Goal: Communication & Community: Share content

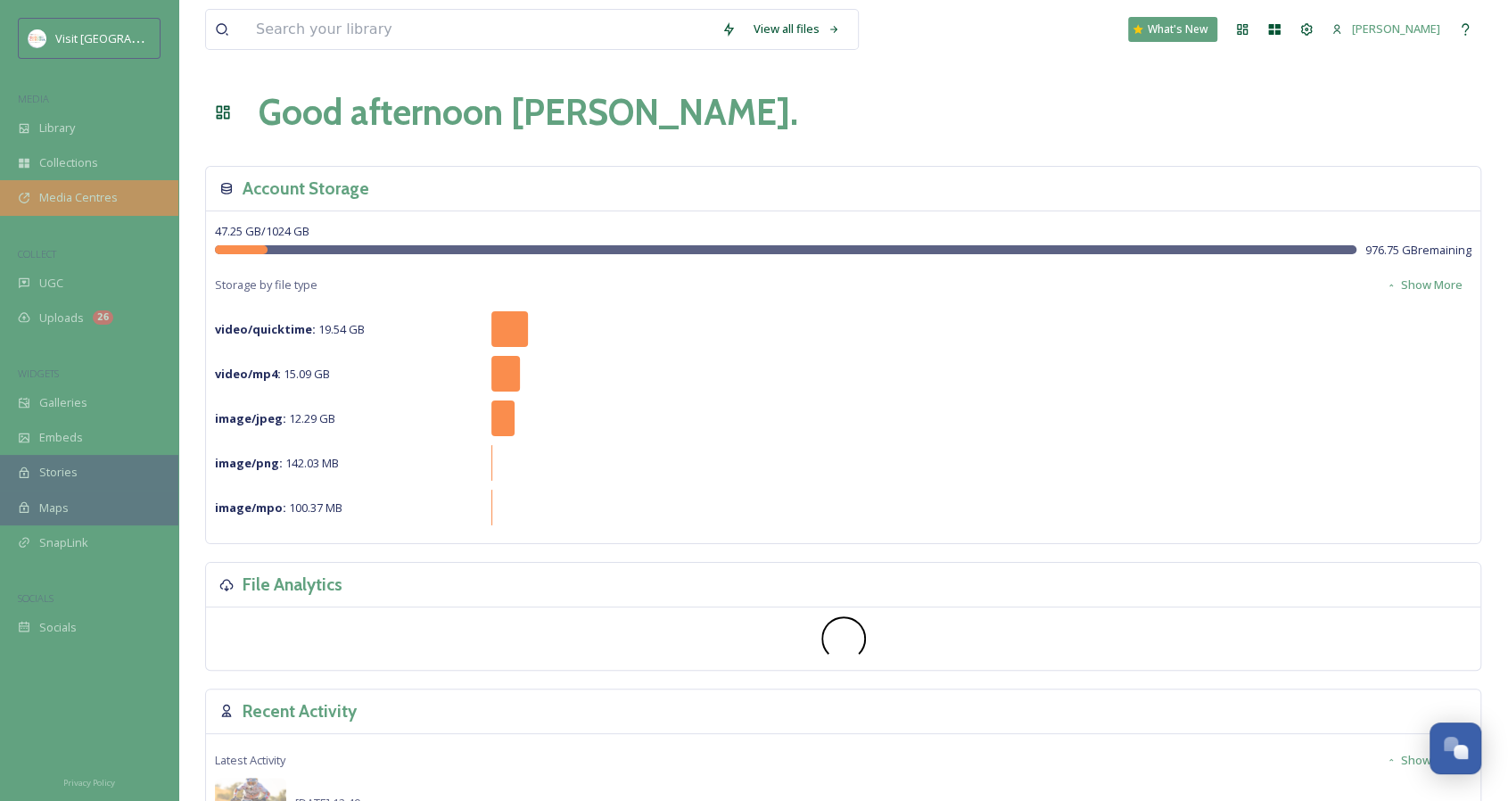
click at [93, 205] on span "Media Centres" at bounding box center [78, 197] width 78 height 17
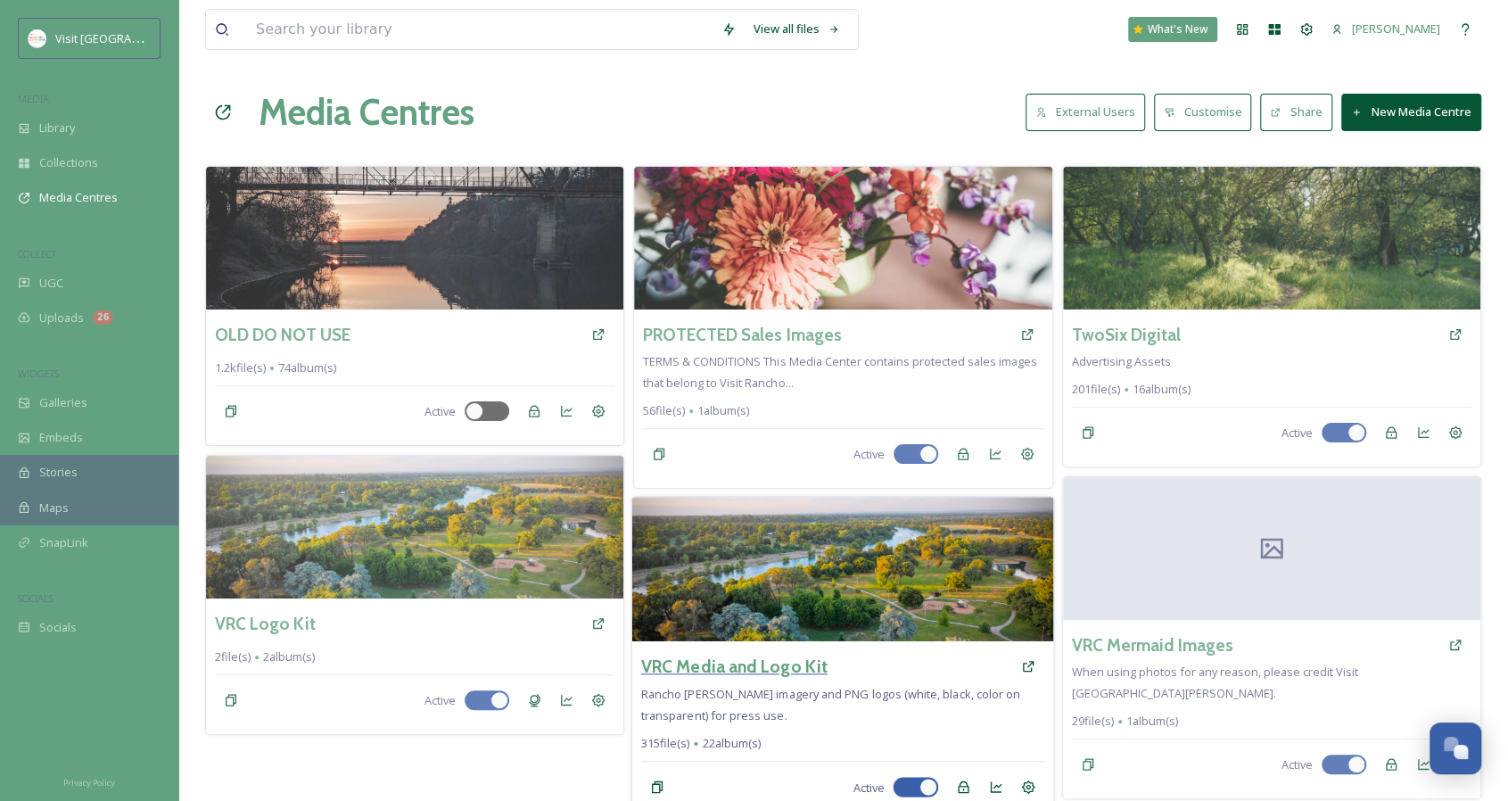
click at [803, 666] on h3 "VRC Media and Logo Kit" at bounding box center [734, 667] width 186 height 26
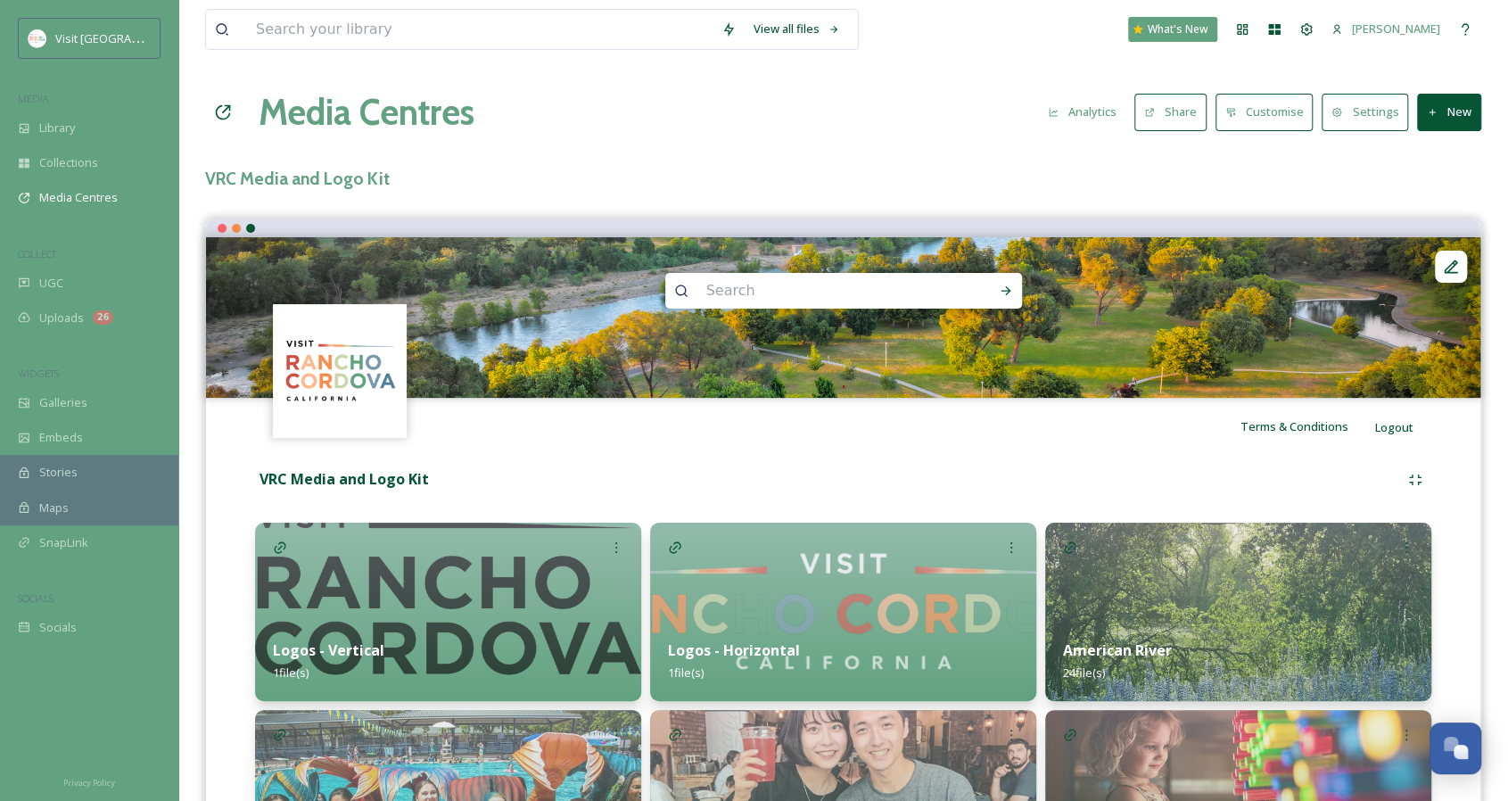
click at [1181, 105] on button "Share" at bounding box center [1170, 112] width 72 height 37
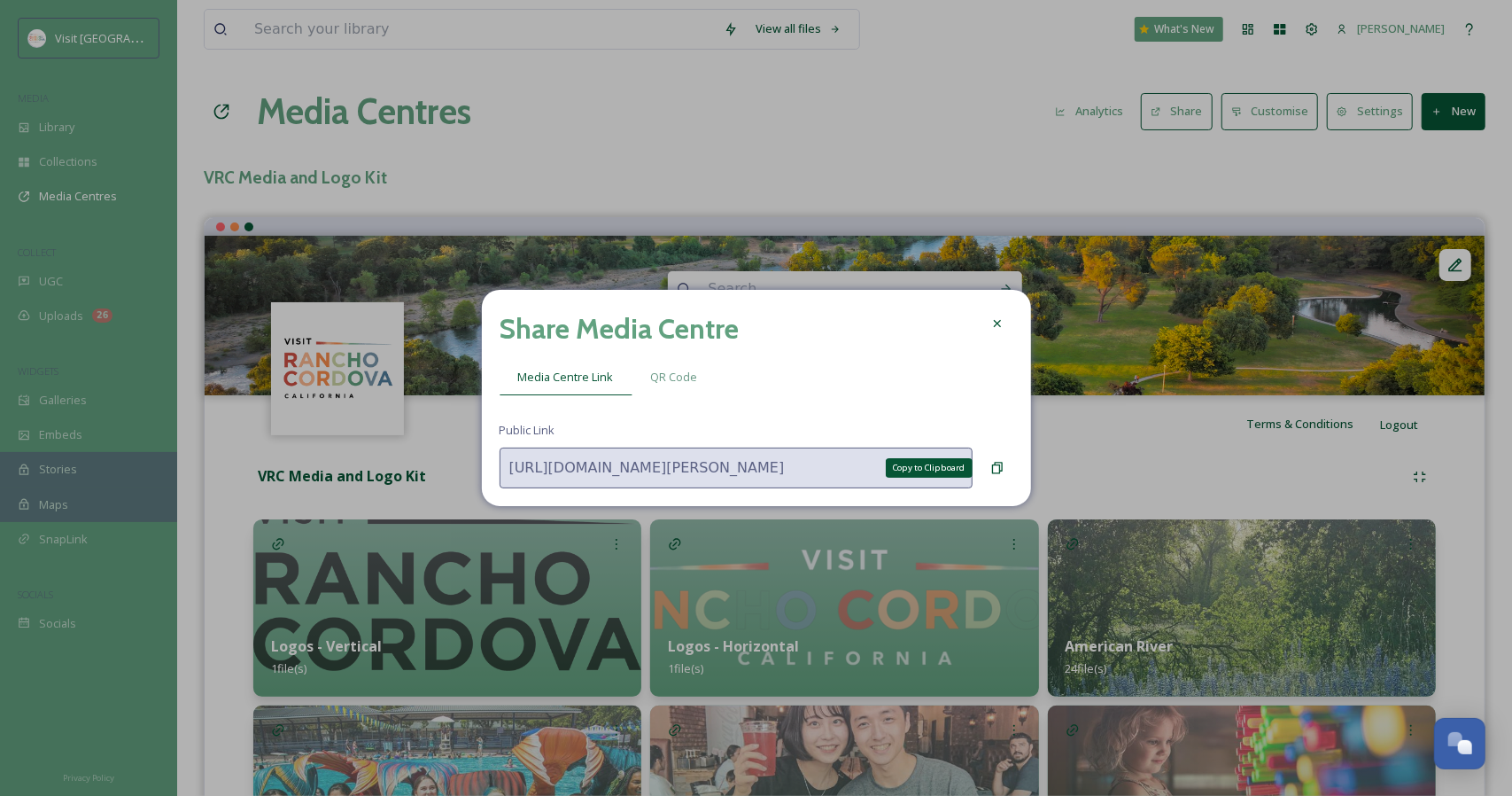
click at [1001, 466] on icon at bounding box center [997, 468] width 11 height 12
click at [993, 323] on icon at bounding box center [997, 323] width 14 height 14
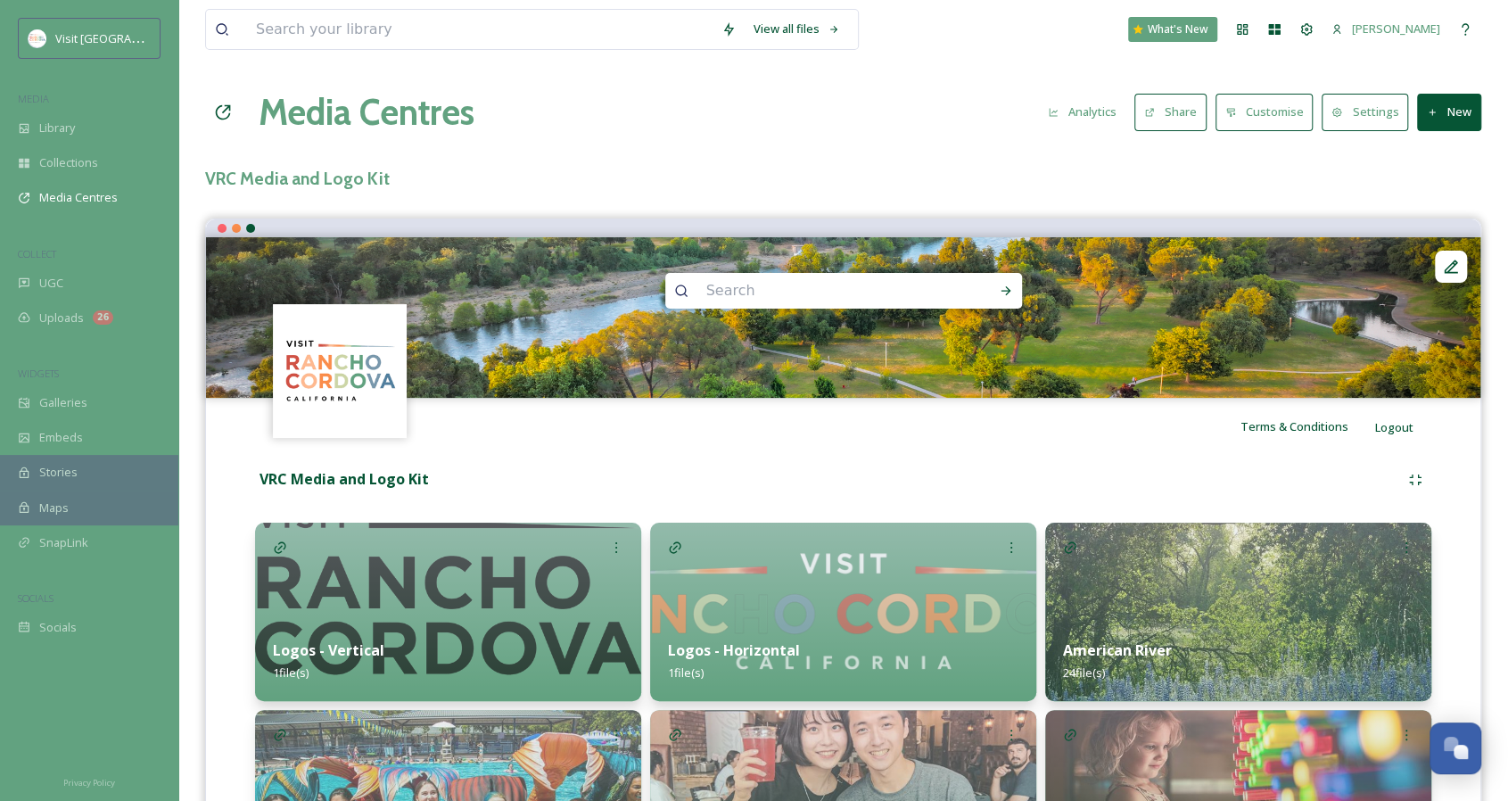
click at [317, 110] on h1 "Media Centres" at bounding box center [367, 113] width 216 height 54
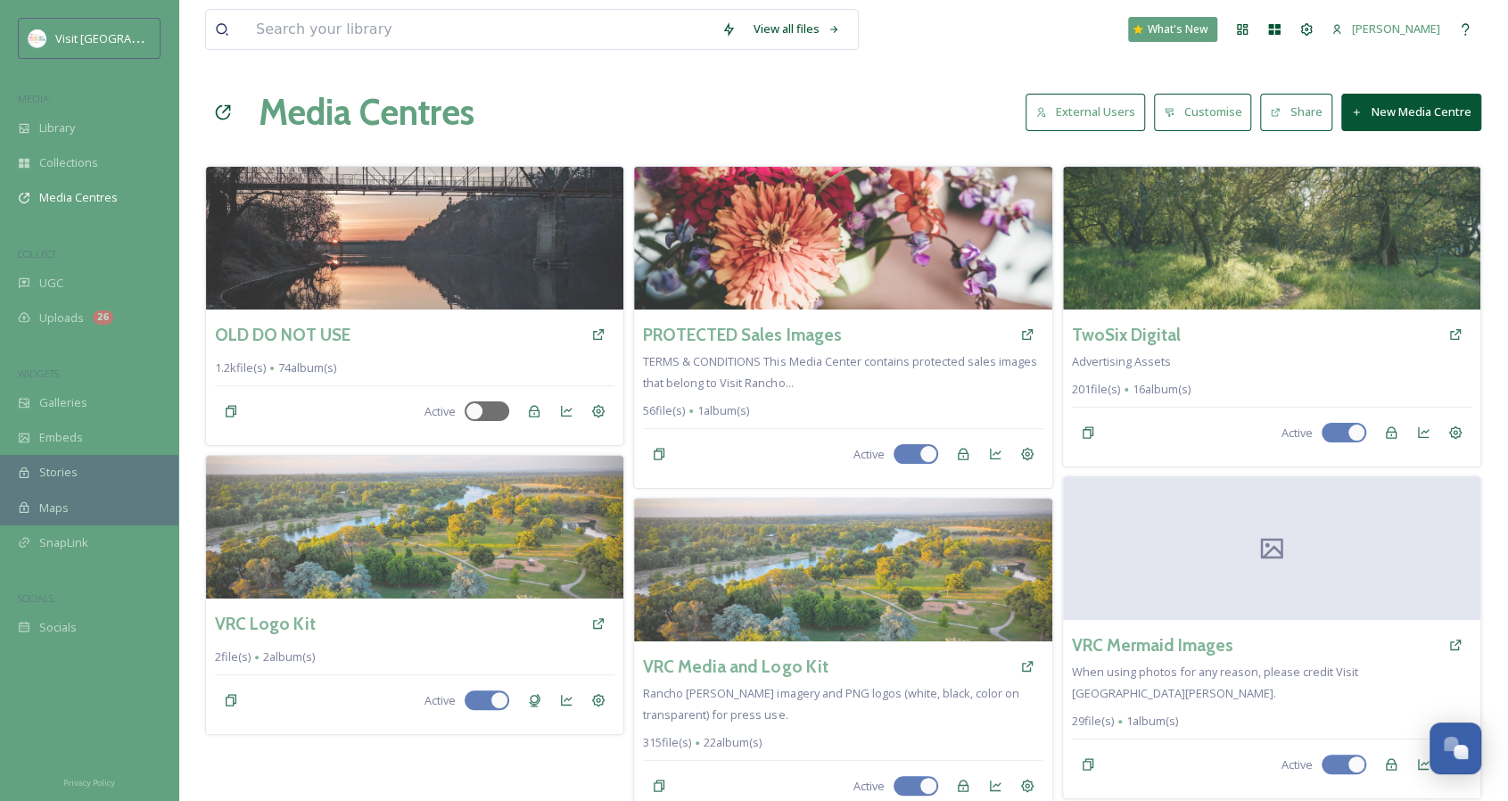
click at [1104, 110] on button "External Users" at bounding box center [1084, 112] width 119 height 37
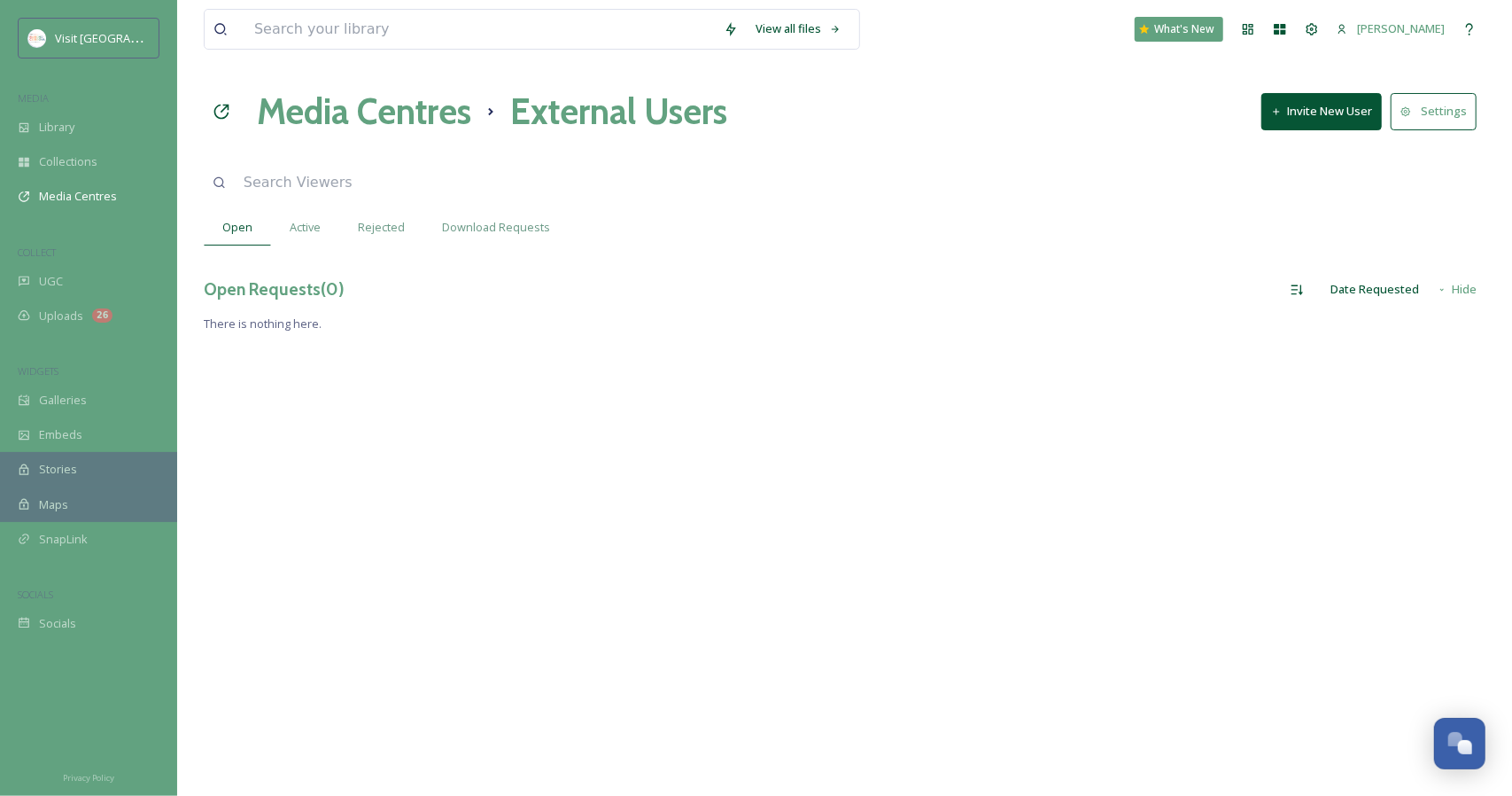
click at [1312, 102] on button "Invite New User" at bounding box center [1321, 111] width 120 height 37
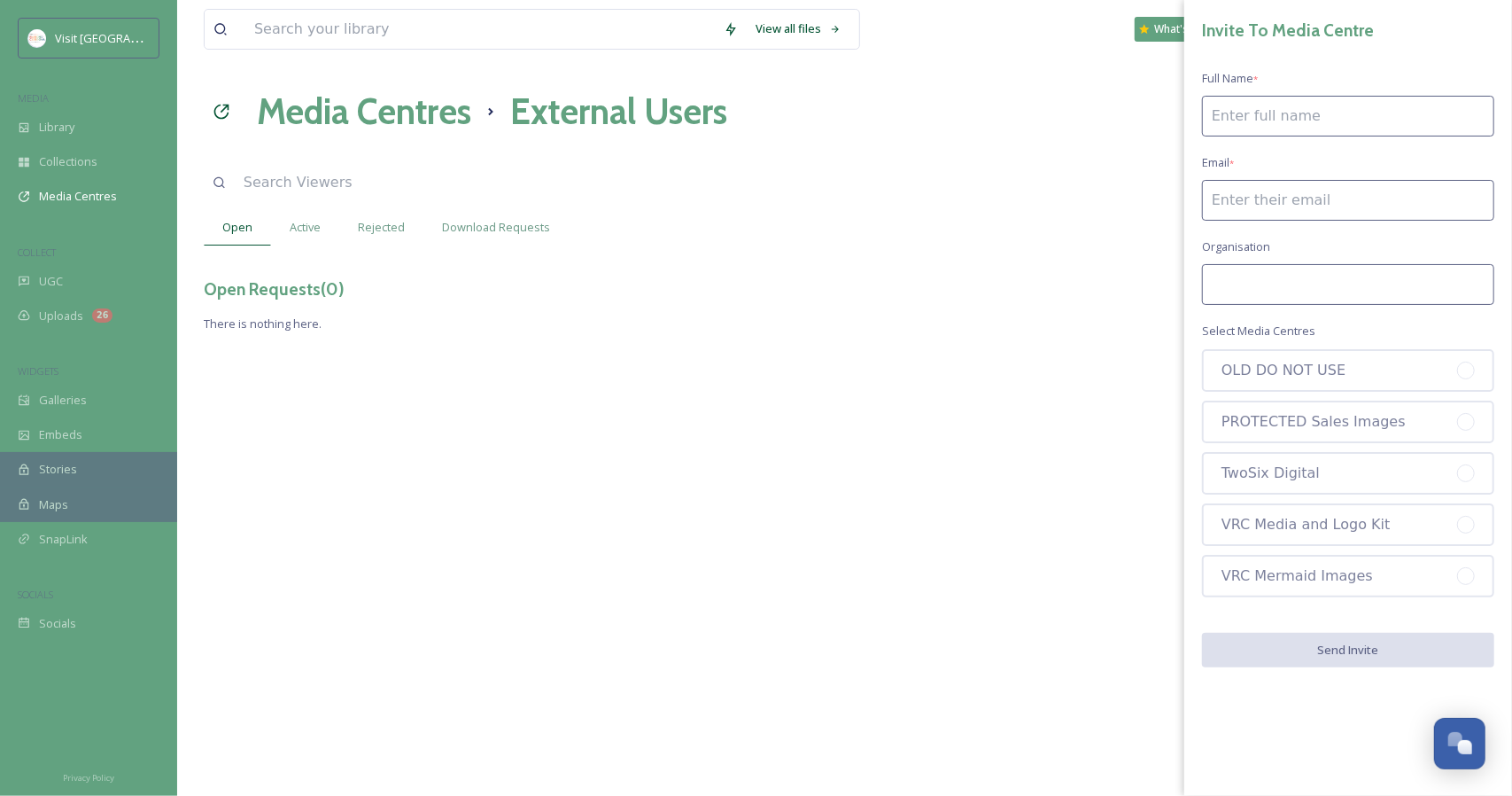
click at [1299, 112] on input at bounding box center [1348, 115] width 292 height 41
click at [1312, 529] on div "VRC Media and Logo Kit" at bounding box center [1348, 524] width 292 height 43
click at [1269, 117] on input at bounding box center [1348, 115] width 292 height 41
type input "Eva"
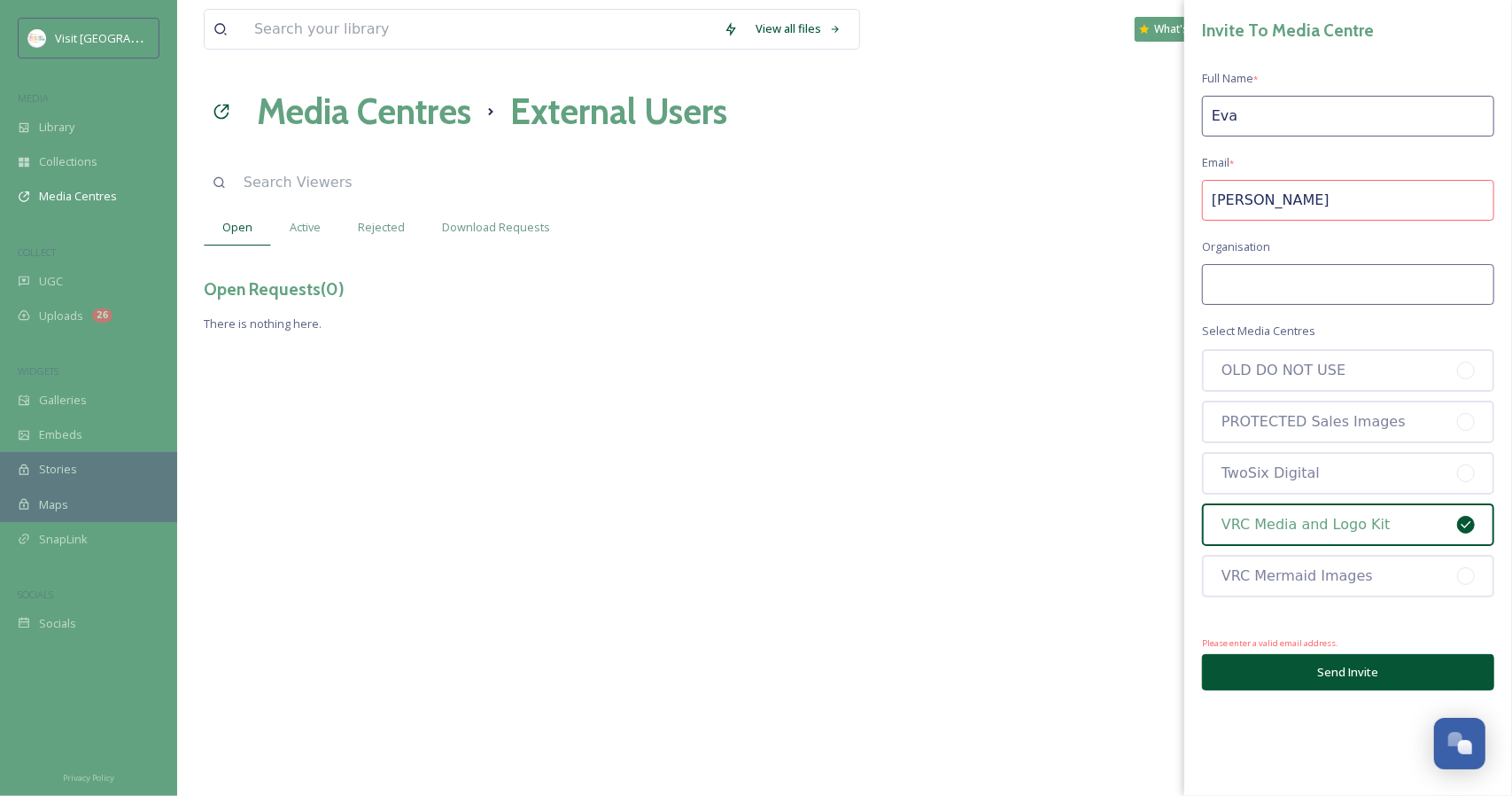
type input "Orduno"
type input "Simpleview"
click at [1274, 598] on div "Invite To Media Centre Full Name * Eva Email * Orduno Organisation Simpleview S…" at bounding box center [1348, 354] width 328 height 708
click at [1288, 51] on div "Invite To Media Centre Full Name * Eva Email * Orduno Organisation Simpleview S…" at bounding box center [1348, 354] width 328 height 708
click at [1291, 631] on div "Invite To Media Centre Full Name * Eva Email * Orduno Organisation Simpleview S…" at bounding box center [1348, 354] width 328 height 708
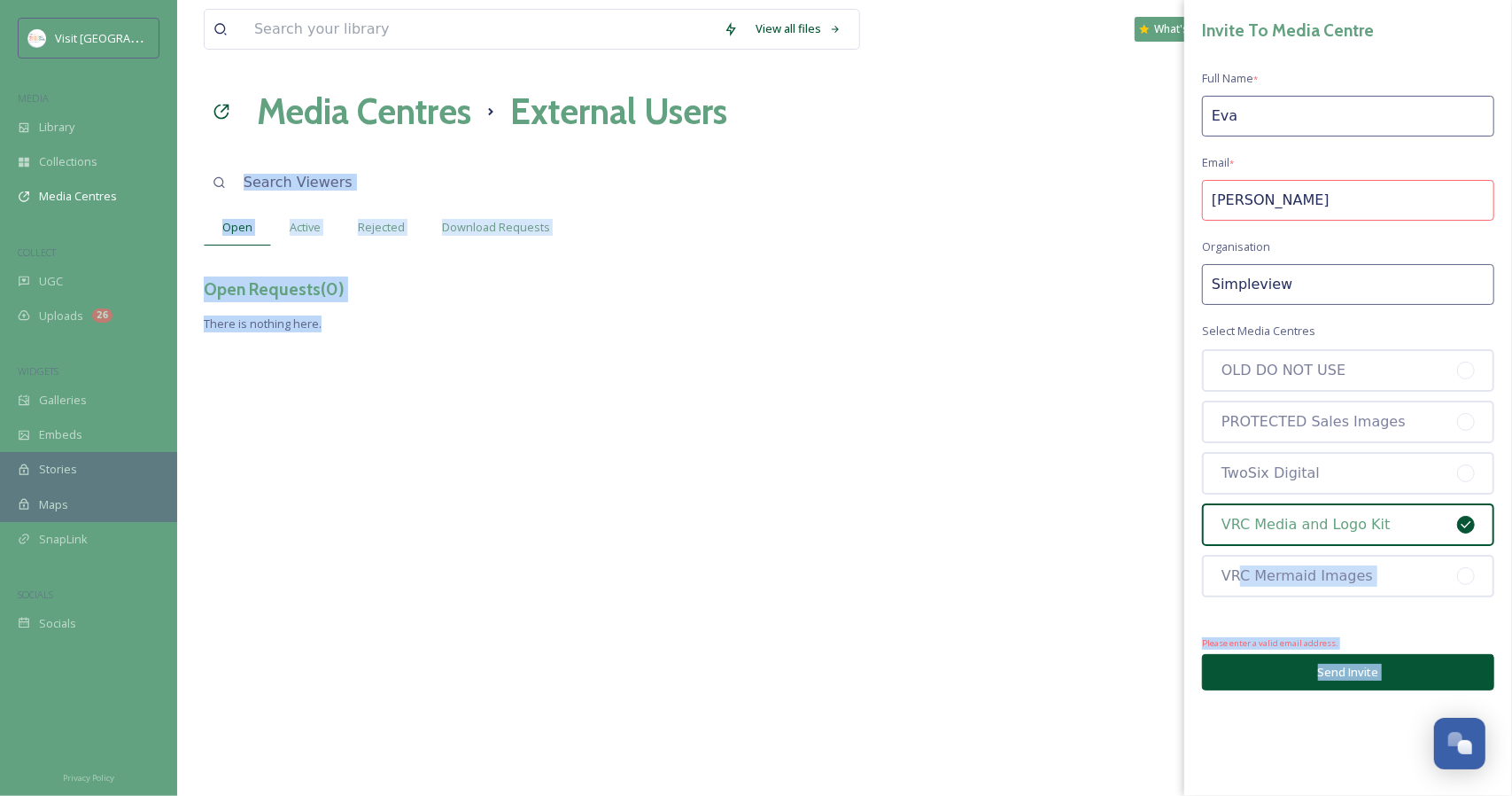
drag, startPoint x: 1242, startPoint y: 612, endPoint x: 1158, endPoint y: 567, distance: 95.3
click at [1158, 567] on div "View all files What's New Kristen Achziger Media Centres External Users Invite …" at bounding box center [844, 398] width 1335 height 796
click at [1083, 516] on div "View all files What's New Kristen Achziger Media Centres External Users Invite …" at bounding box center [844, 398] width 1335 height 796
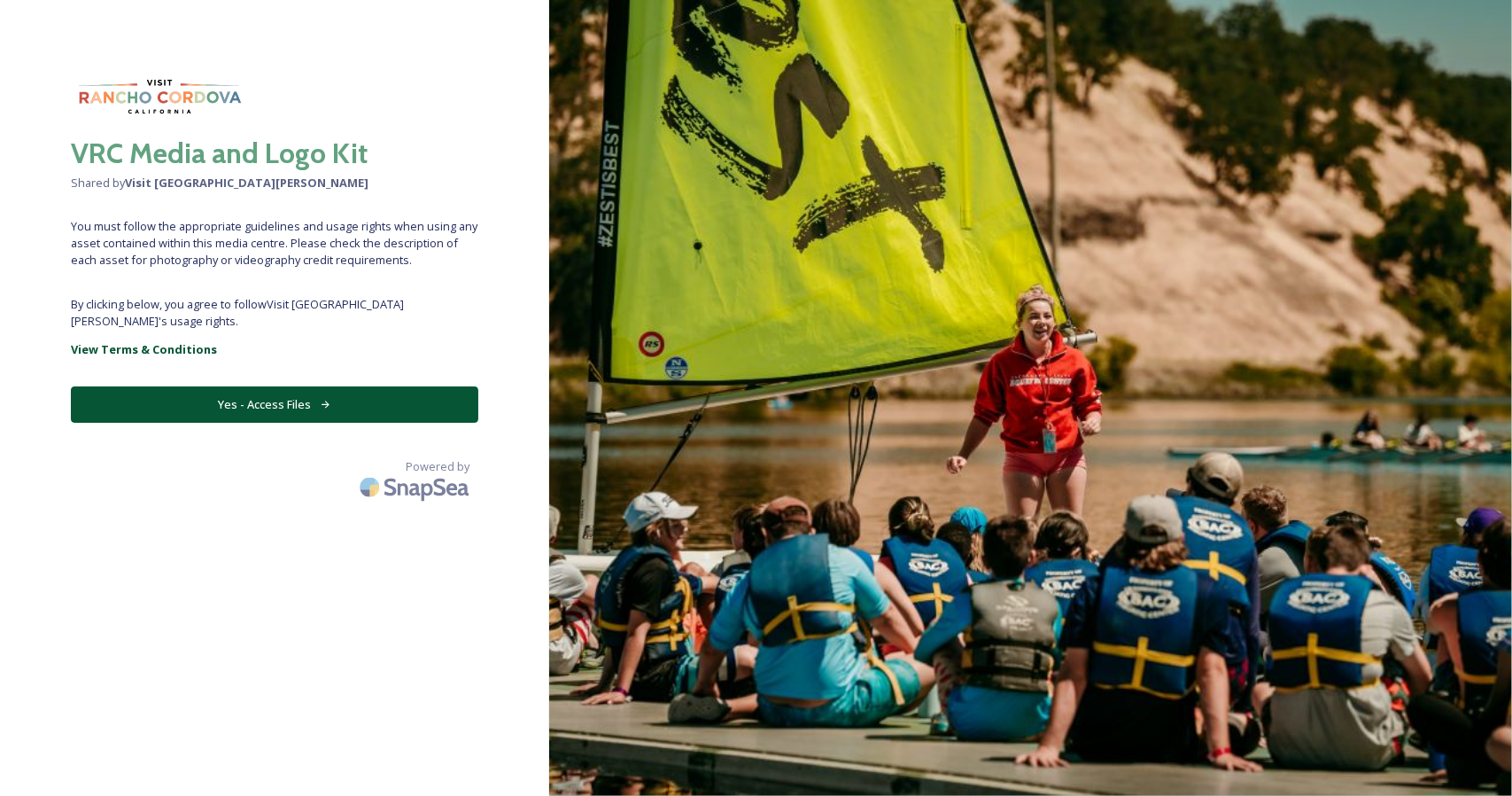
click at [254, 387] on button "Yes - Access Files" at bounding box center [274, 404] width 407 height 37
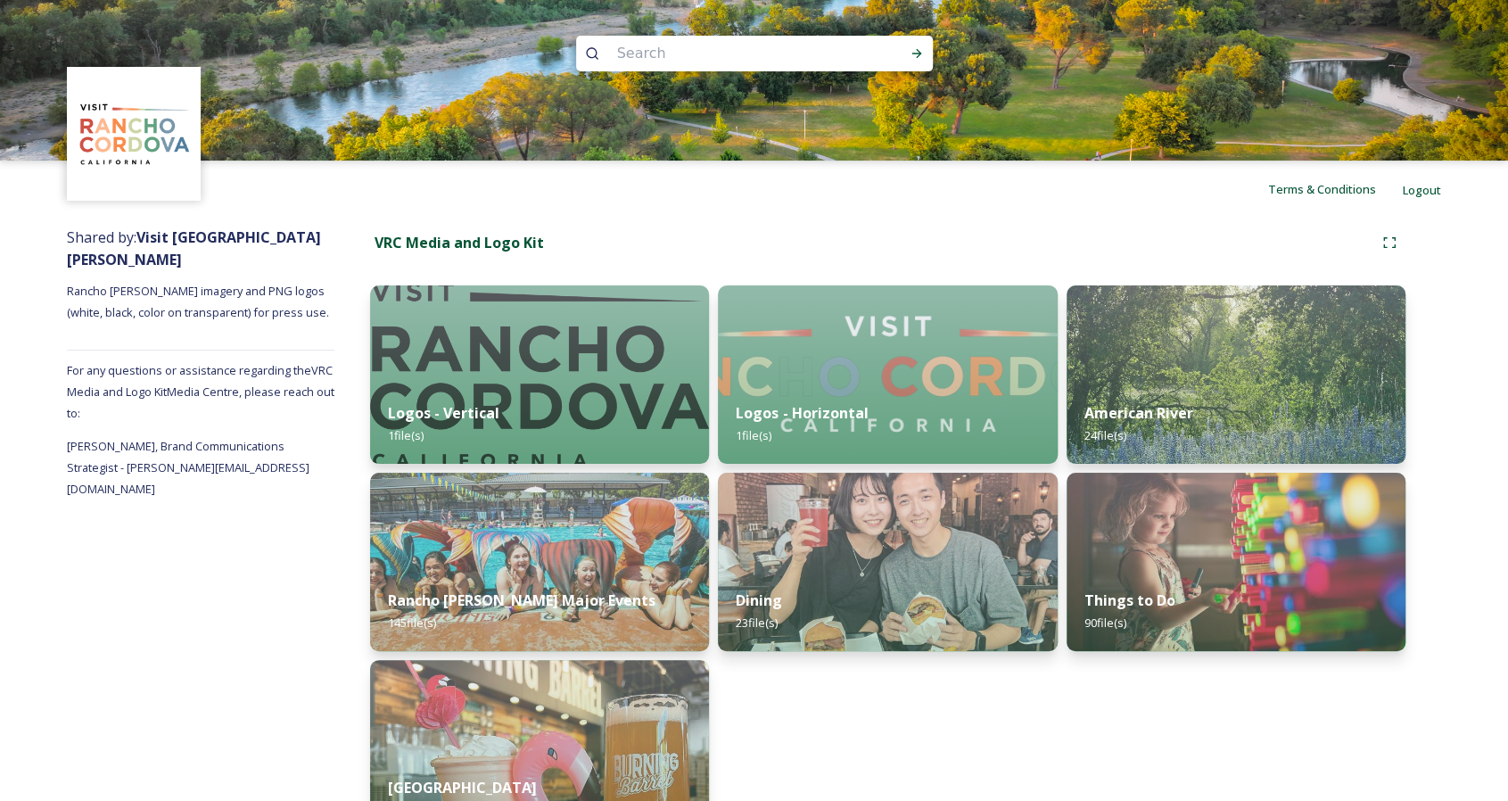
scroll to position [55, 0]
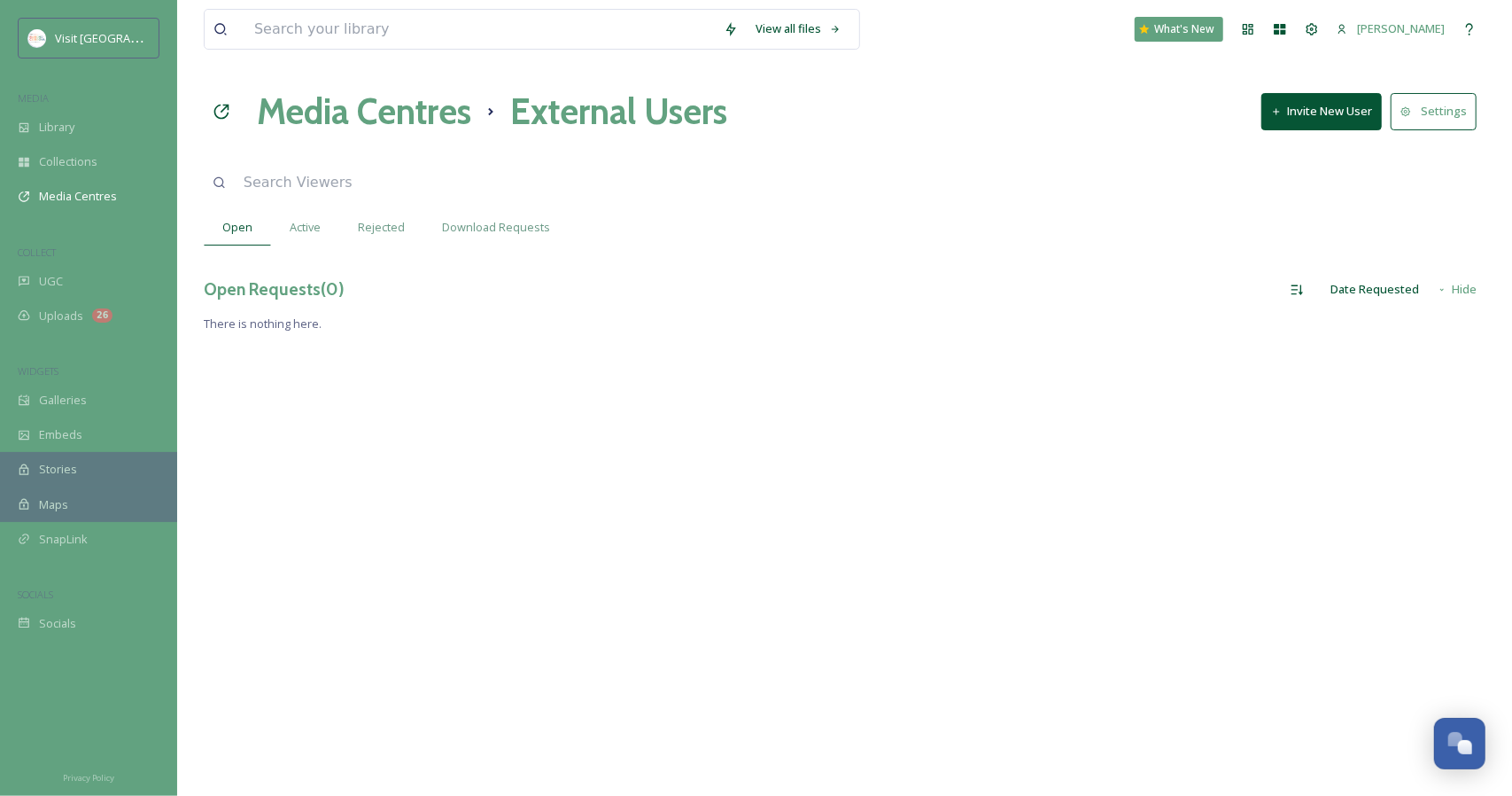
click at [1301, 118] on button "Invite New User" at bounding box center [1321, 111] width 120 height 37
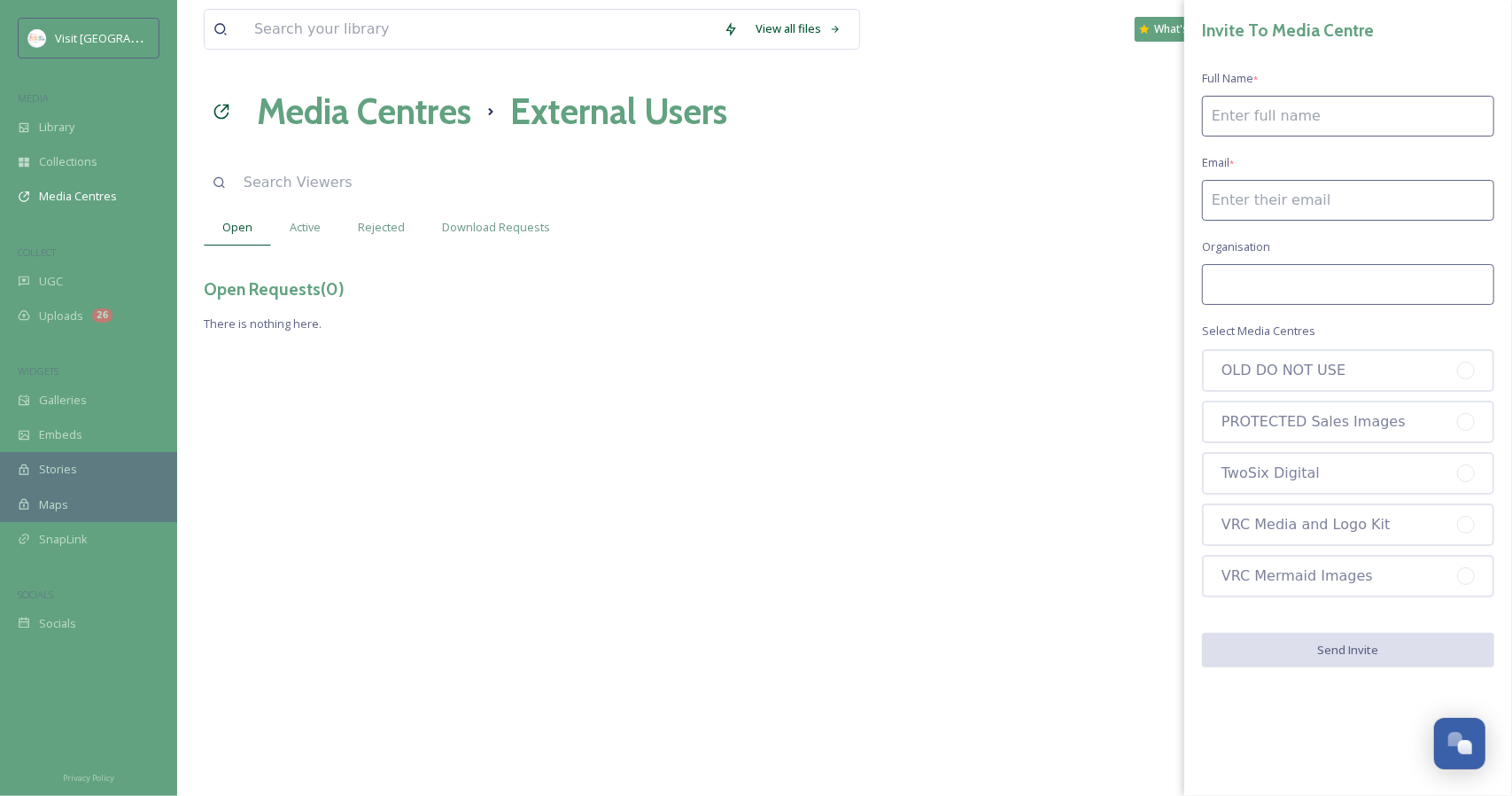
click at [1240, 109] on input at bounding box center [1348, 115] width 292 height 41
type input "[PERSON_NAME]"
paste input "[URL][DOMAIN_NAME][PERSON_NAME][PERSON_NAME]"
type input "[URL][DOMAIN_NAME][PERSON_NAME][PERSON_NAME]"
paste input "[EMAIL_ADDRESS][PERSON_NAME][DOMAIN_NAME]"
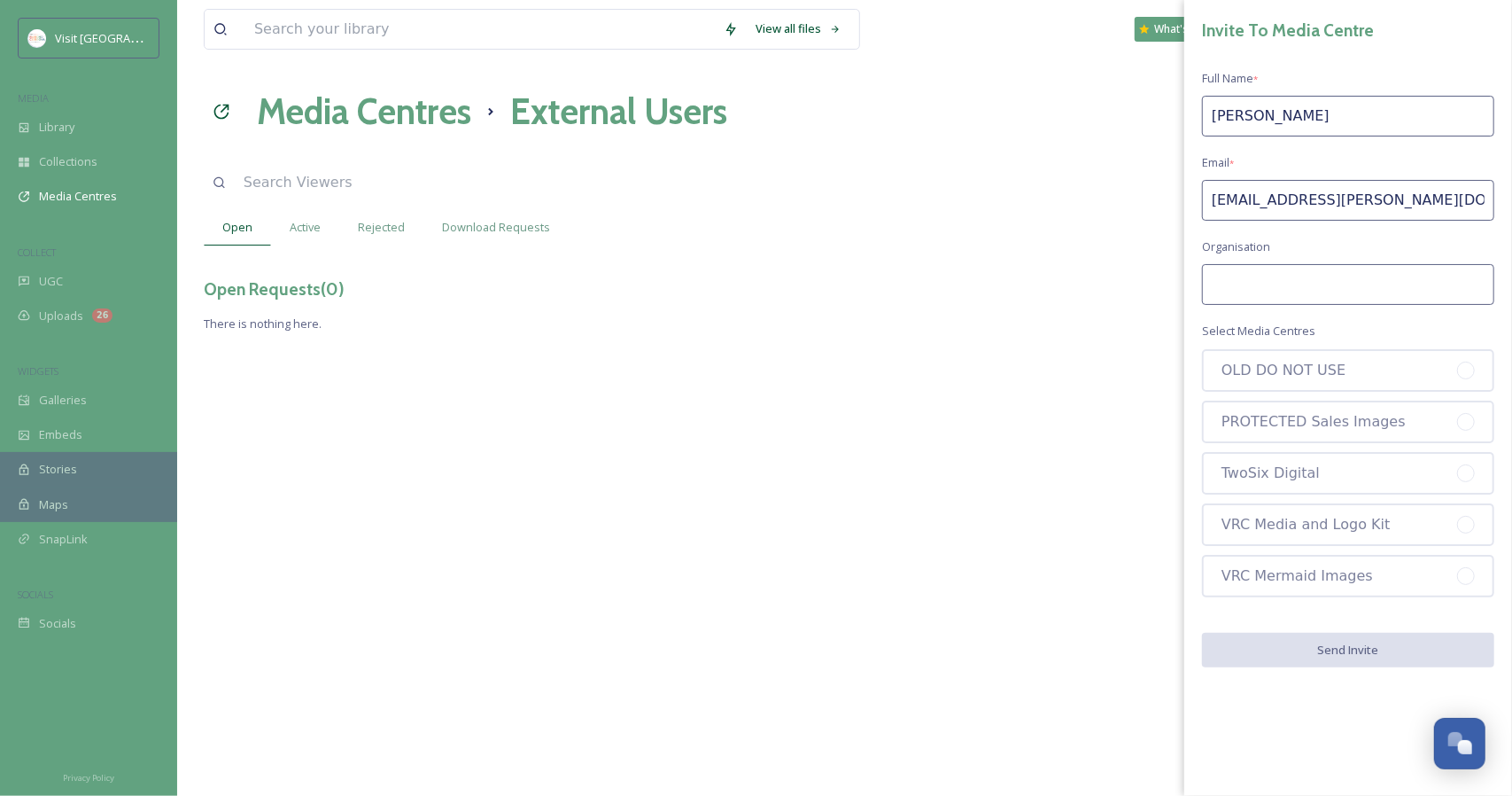
type input "[EMAIL_ADDRESS][PERSON_NAME][DOMAIN_NAME]"
click at [1286, 290] on input at bounding box center [1348, 284] width 292 height 41
type input "Simpleview"
click at [1320, 526] on div "VRC Media and Logo Kit" at bounding box center [1348, 524] width 292 height 43
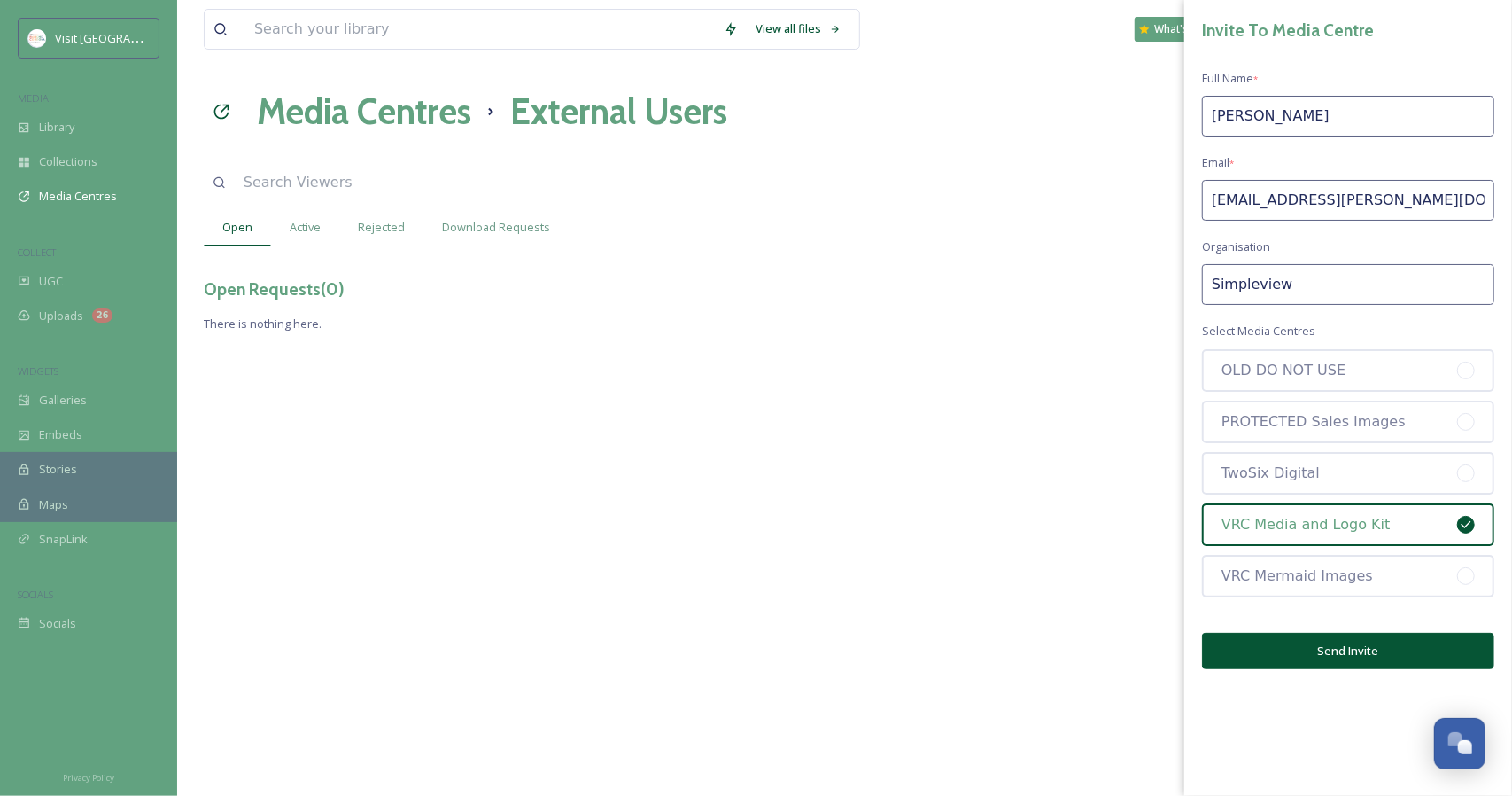
click at [1355, 642] on button "Send Invite" at bounding box center [1348, 651] width 292 height 37
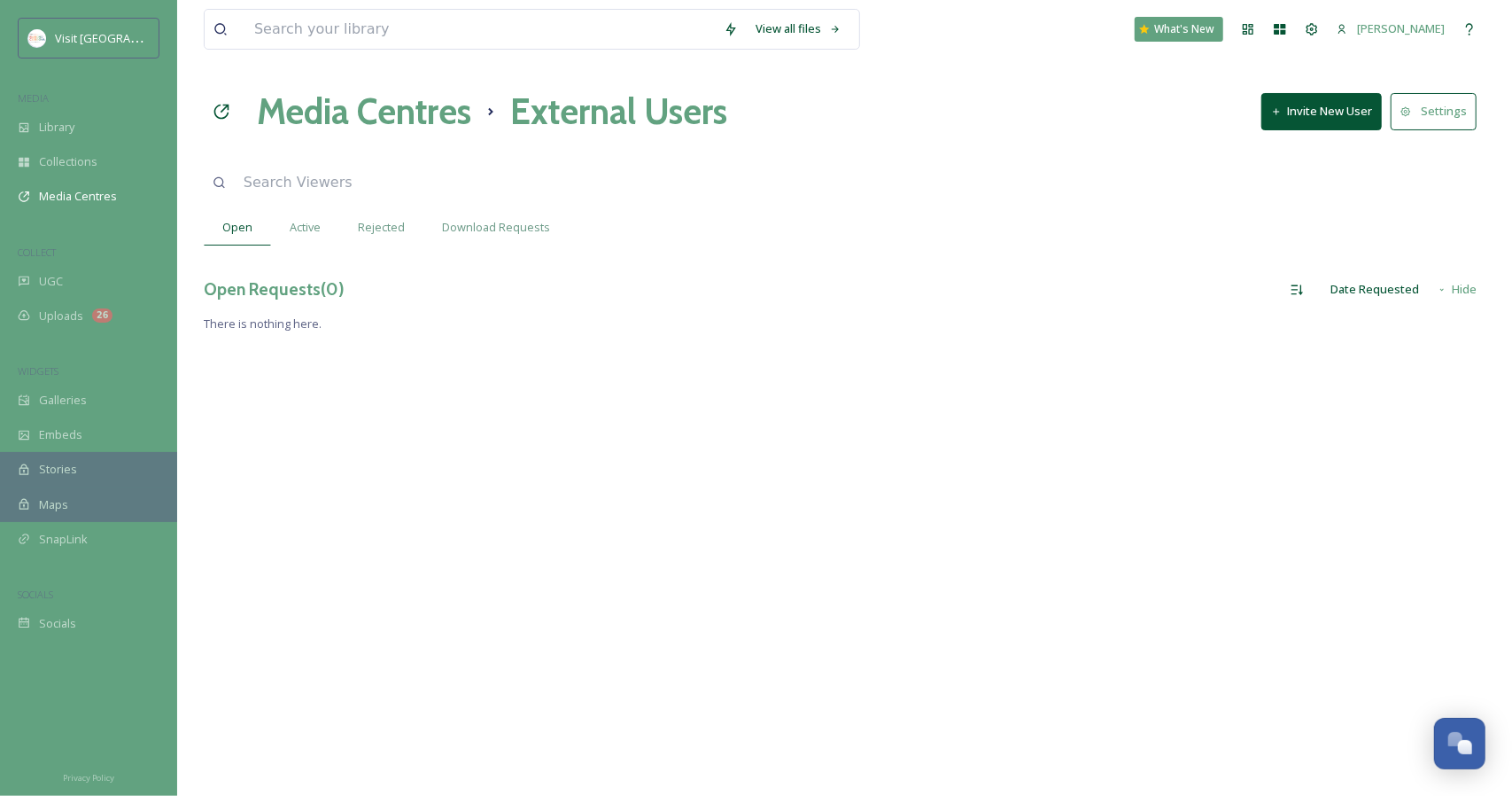
click at [1329, 96] on button "Invite New User" at bounding box center [1321, 111] width 120 height 37
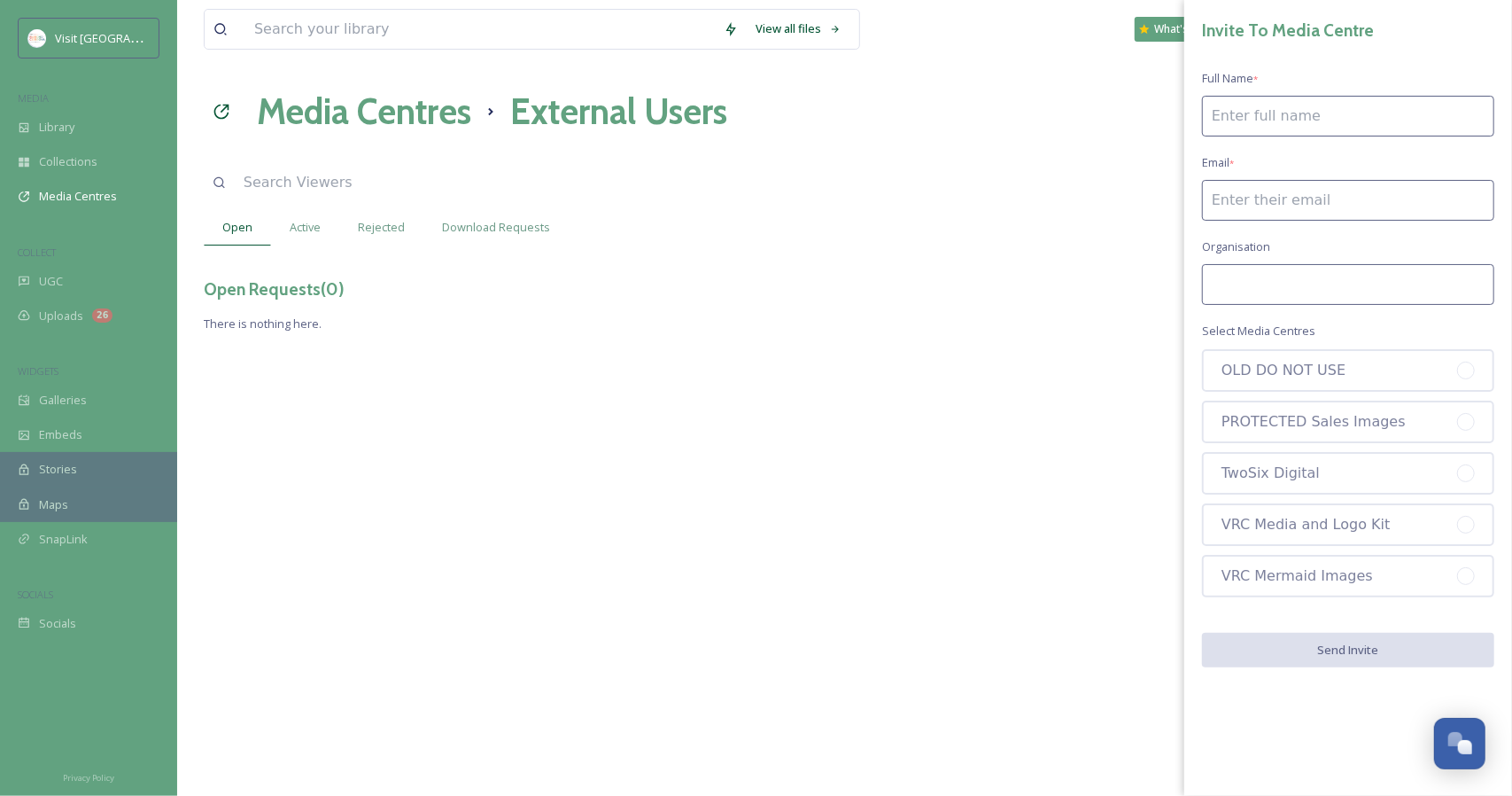
click at [1271, 195] on input at bounding box center [1348, 200] width 292 height 41
paste input "mailto:[PERSON_NAME][EMAIL_ADDRESS][PERSON_NAME][DOMAIN_NAME]"
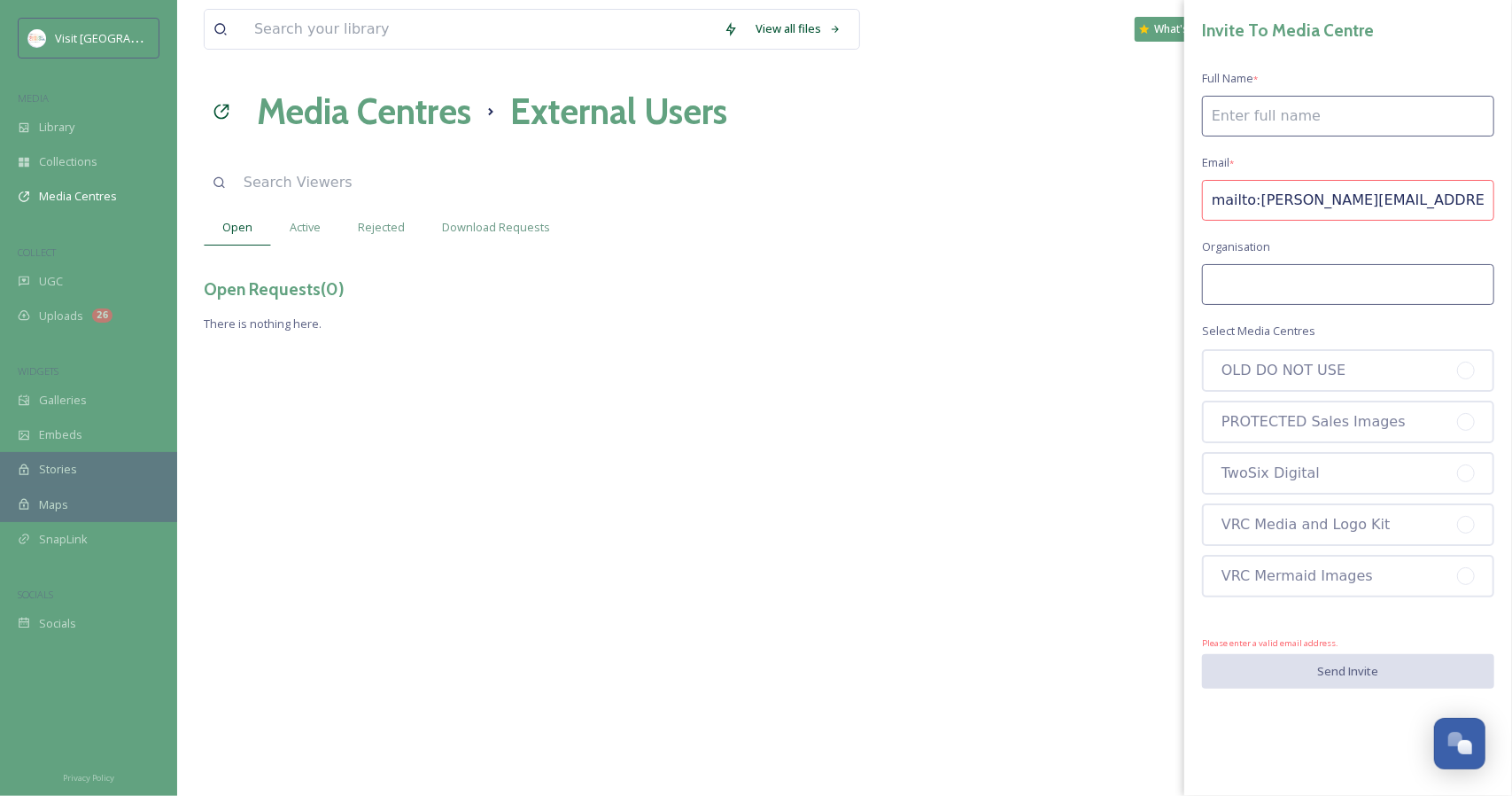
drag, startPoint x: 1252, startPoint y: 201, endPoint x: 1186, endPoint y: 200, distance: 66.0
click at [1186, 200] on div "Invite To Media Centre Full Name * Email * mailto:[PERSON_NAME][EMAIL_ADDRESS][…" at bounding box center [1348, 353] width 328 height 707
type input "[PERSON_NAME][EMAIL_ADDRESS][PERSON_NAME][DOMAIN_NAME]"
click at [1278, 123] on input at bounding box center [1348, 115] width 292 height 41
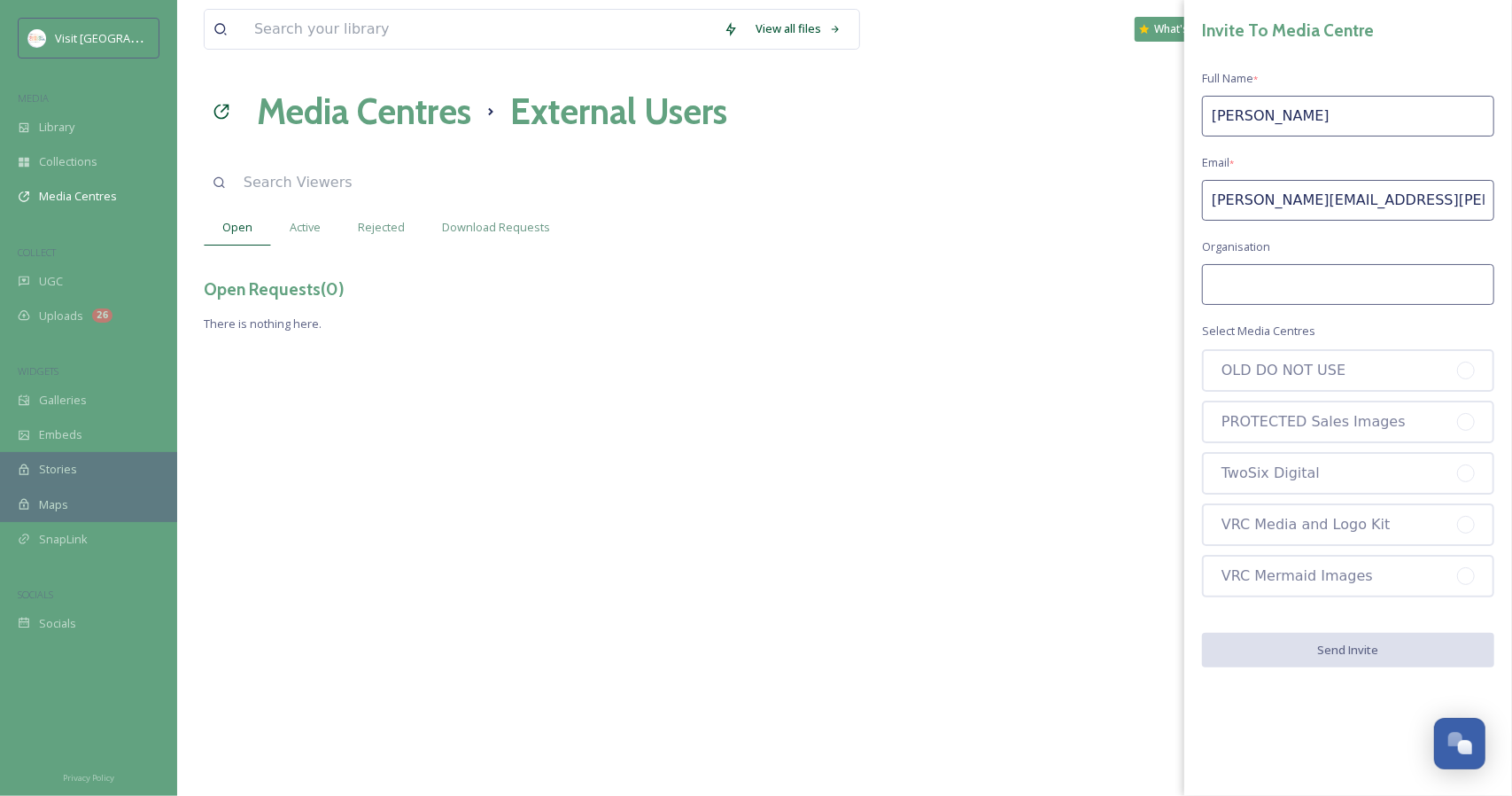
type input "[PERSON_NAME]"
type input "Simpleview"
click at [1314, 510] on div "VRC Media and Logo Kit" at bounding box center [1348, 524] width 292 height 43
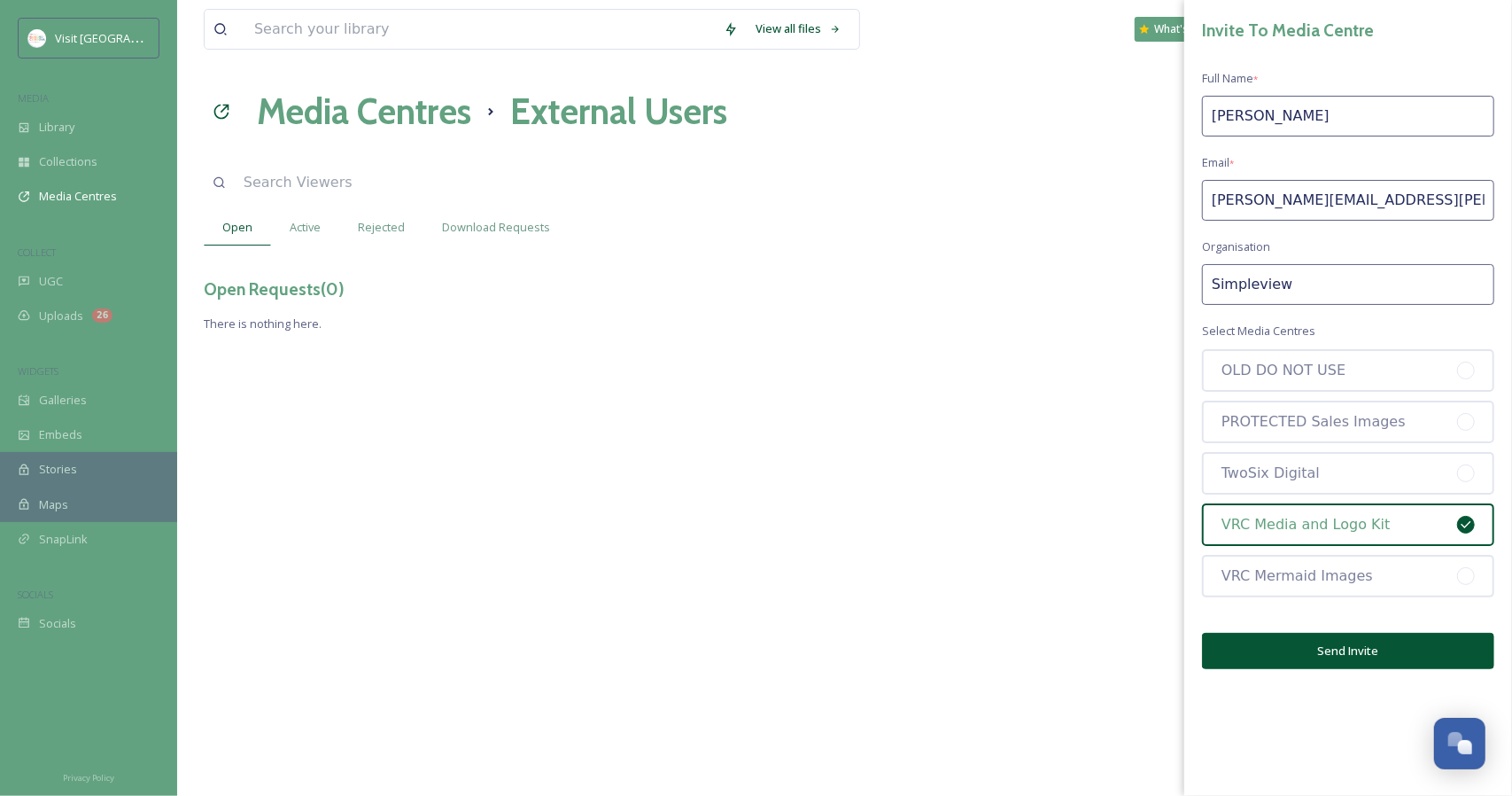
click at [1387, 645] on button "Send Invite" at bounding box center [1348, 651] width 292 height 37
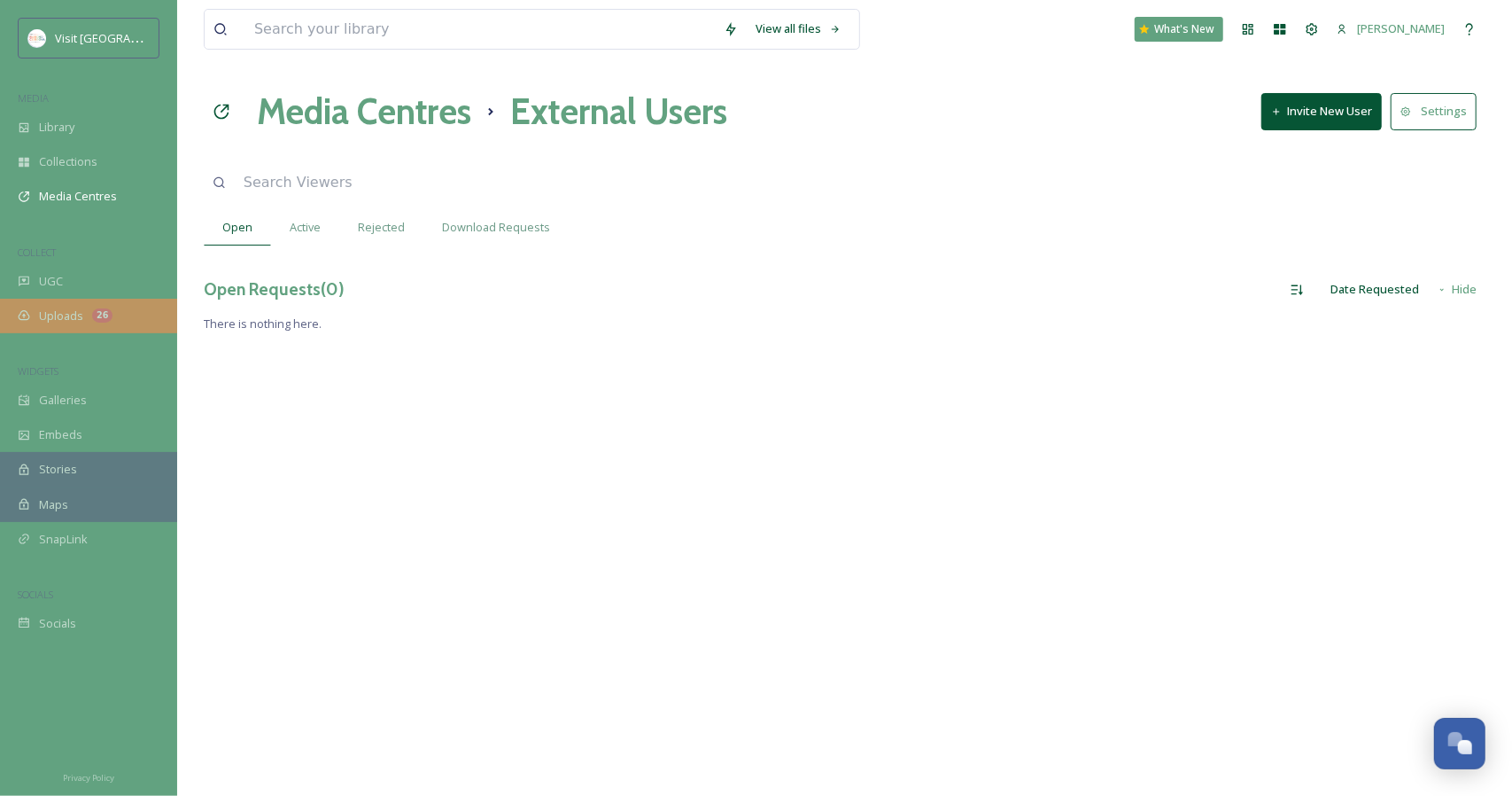
click at [91, 327] on div "Uploads 26" at bounding box center [88, 315] width 177 height 35
